Goal: Check status: Check status

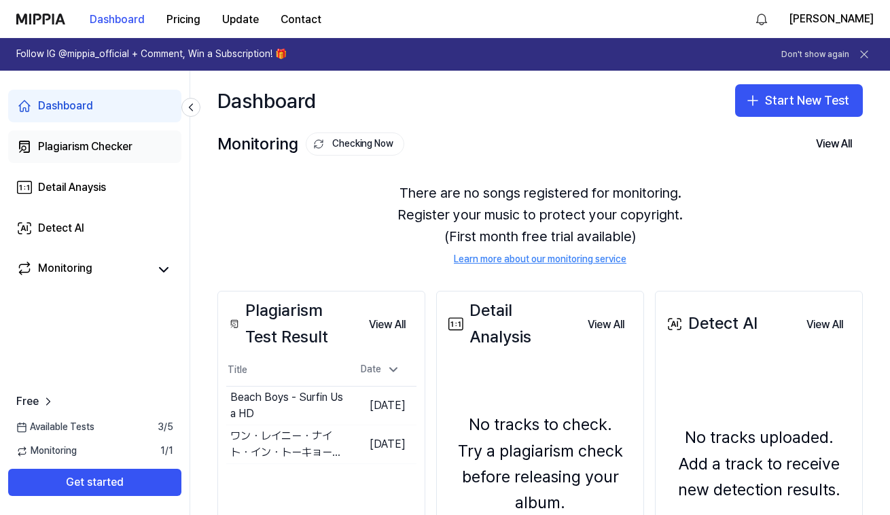
click at [120, 149] on div "Plagiarism Checker" at bounding box center [85, 147] width 94 height 16
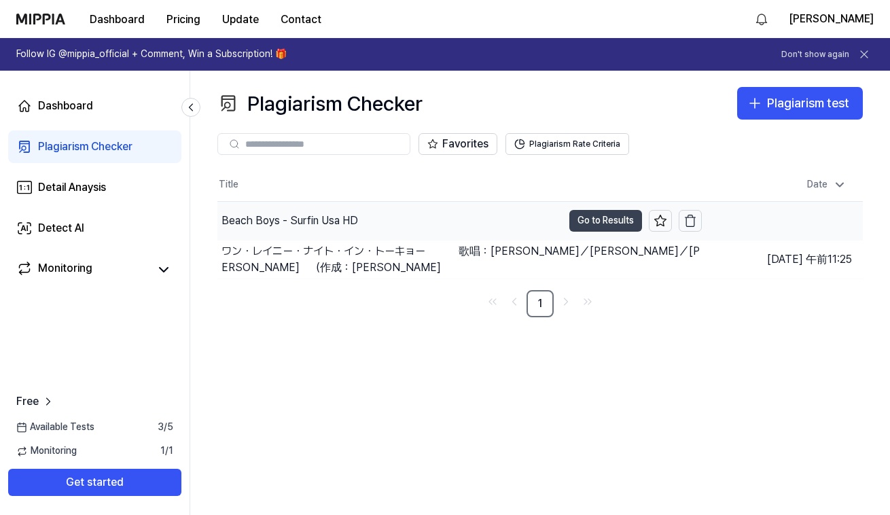
click at [598, 222] on button "Go to Results" at bounding box center [605, 221] width 73 height 22
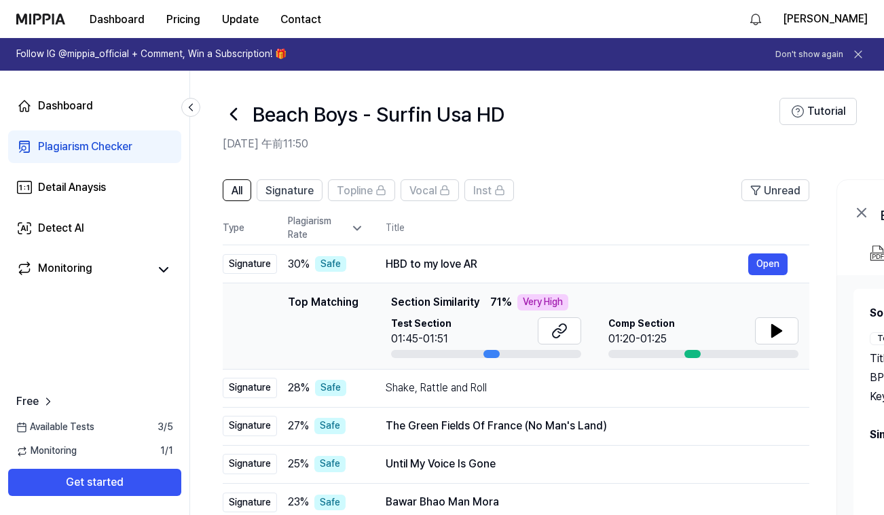
click at [232, 114] on icon at bounding box center [233, 114] width 5 height 11
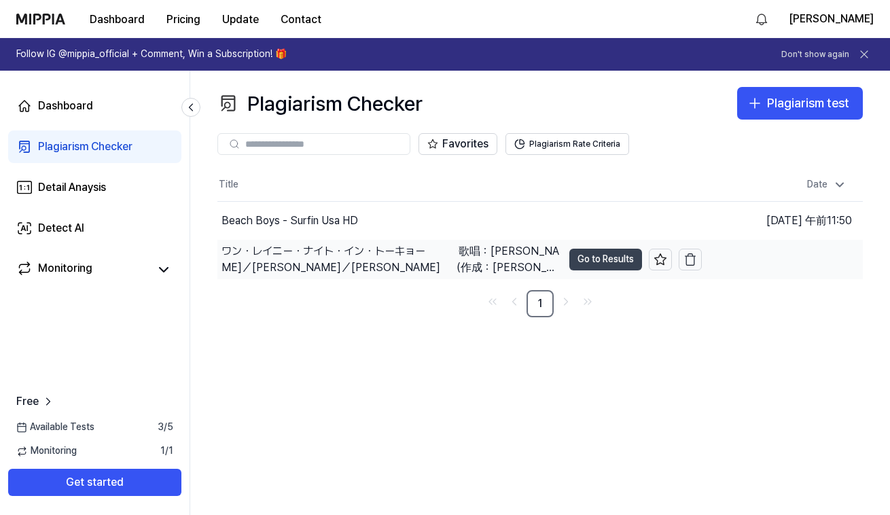
click at [602, 259] on button "Go to Results" at bounding box center [605, 260] width 73 height 22
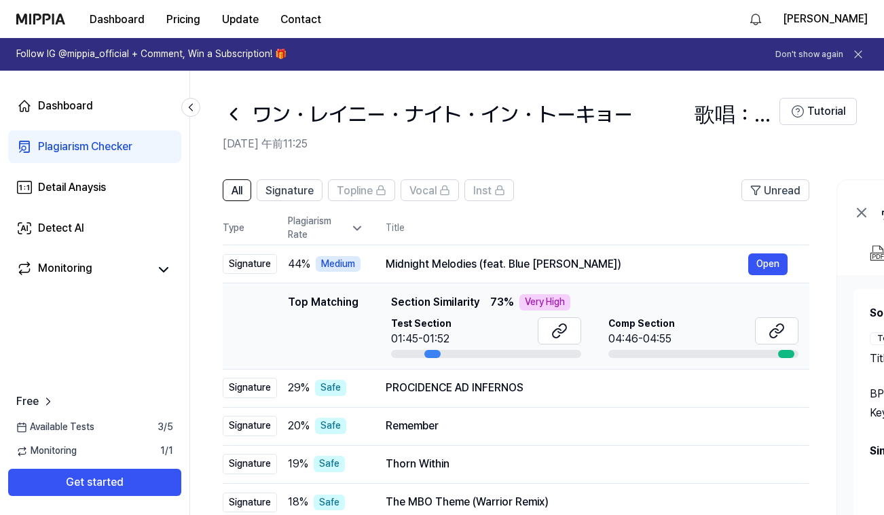
click at [236, 113] on icon at bounding box center [234, 114] width 22 height 22
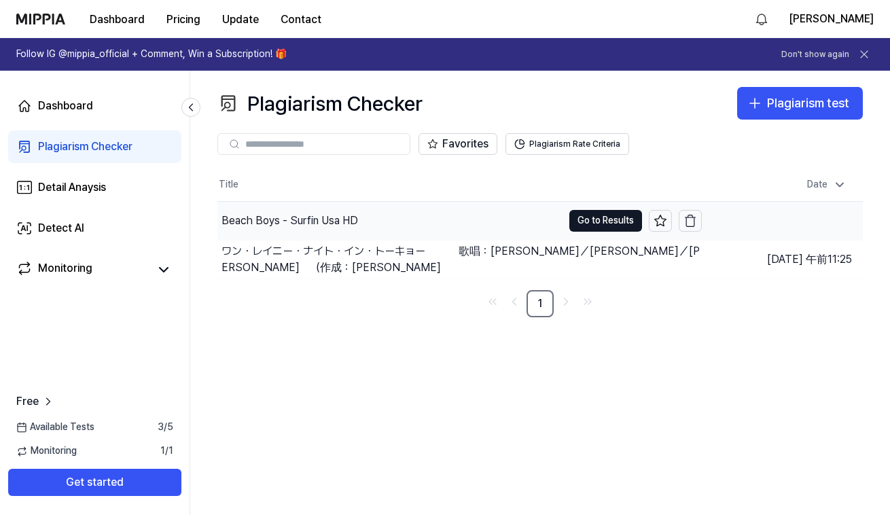
click at [404, 229] on div "Beach Boys - Surfin Usa HD" at bounding box center [389, 221] width 345 height 38
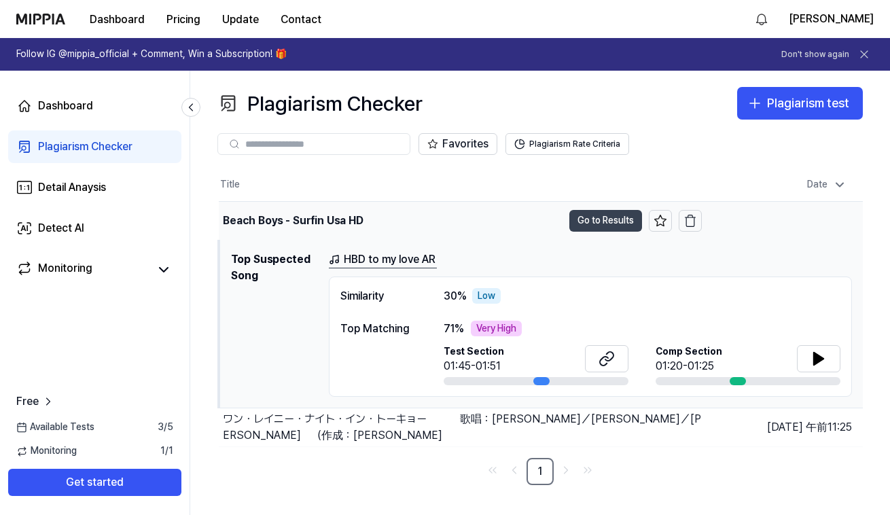
click at [598, 222] on button "Go to Results" at bounding box center [605, 221] width 73 height 22
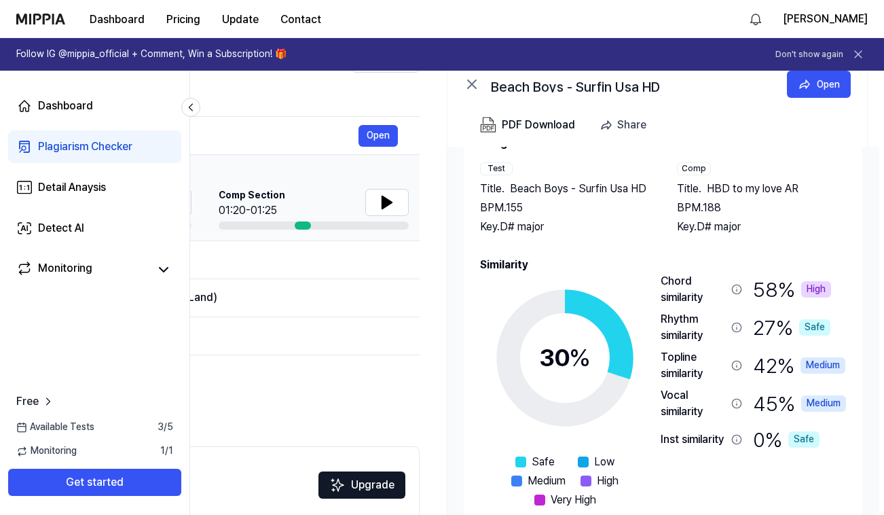
scroll to position [0, 401]
